Goal: Task Accomplishment & Management: Manage account settings

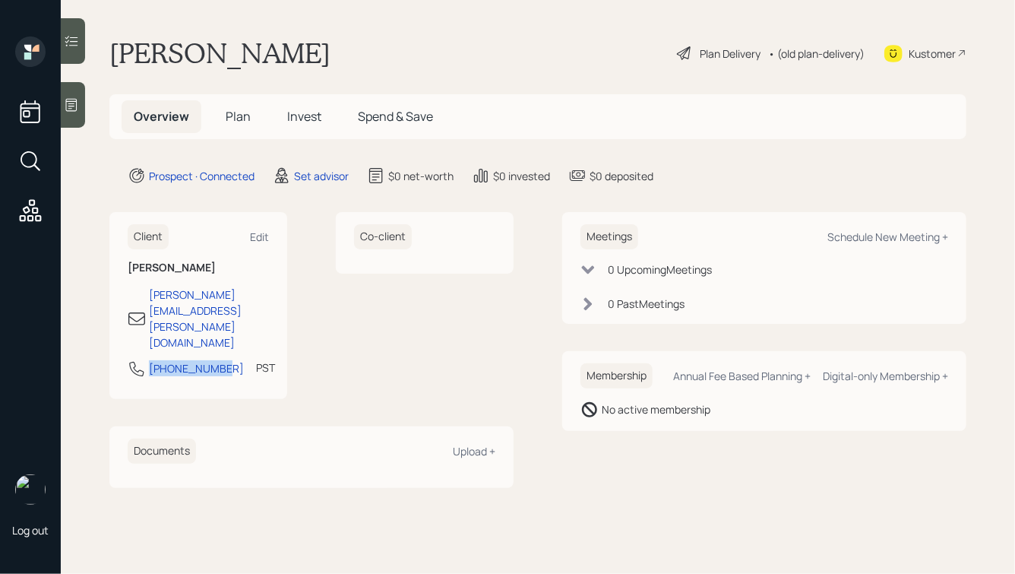
drag, startPoint x: 221, startPoint y: 319, endPoint x: 113, endPoint y: 319, distance: 107.9
click at [113, 319] on div "Client Edit [PERSON_NAME] [PERSON_NAME][EMAIL_ADDRESS][PERSON_NAME][DOMAIN_NAME…" at bounding box center [198, 305] width 178 height 187
copy div "[PHONE_NUMBER]"
click at [872, 239] on div "Schedule New Meeting +" at bounding box center [887, 236] width 121 height 14
select select "round-[PERSON_NAME]"
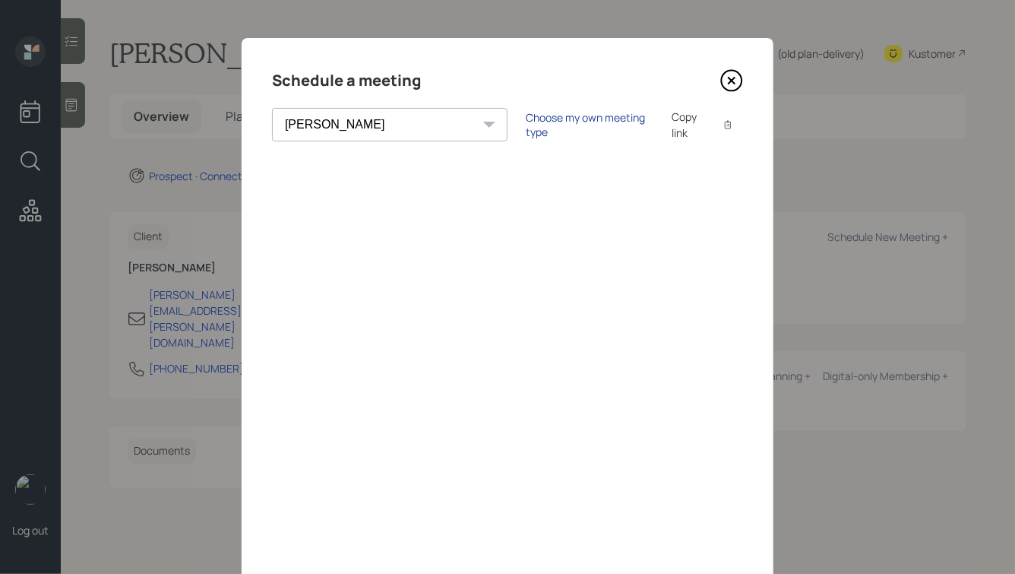
click at [526, 129] on div "Choose my own meeting type" at bounding box center [590, 124] width 128 height 29
